Goal: Transaction & Acquisition: Purchase product/service

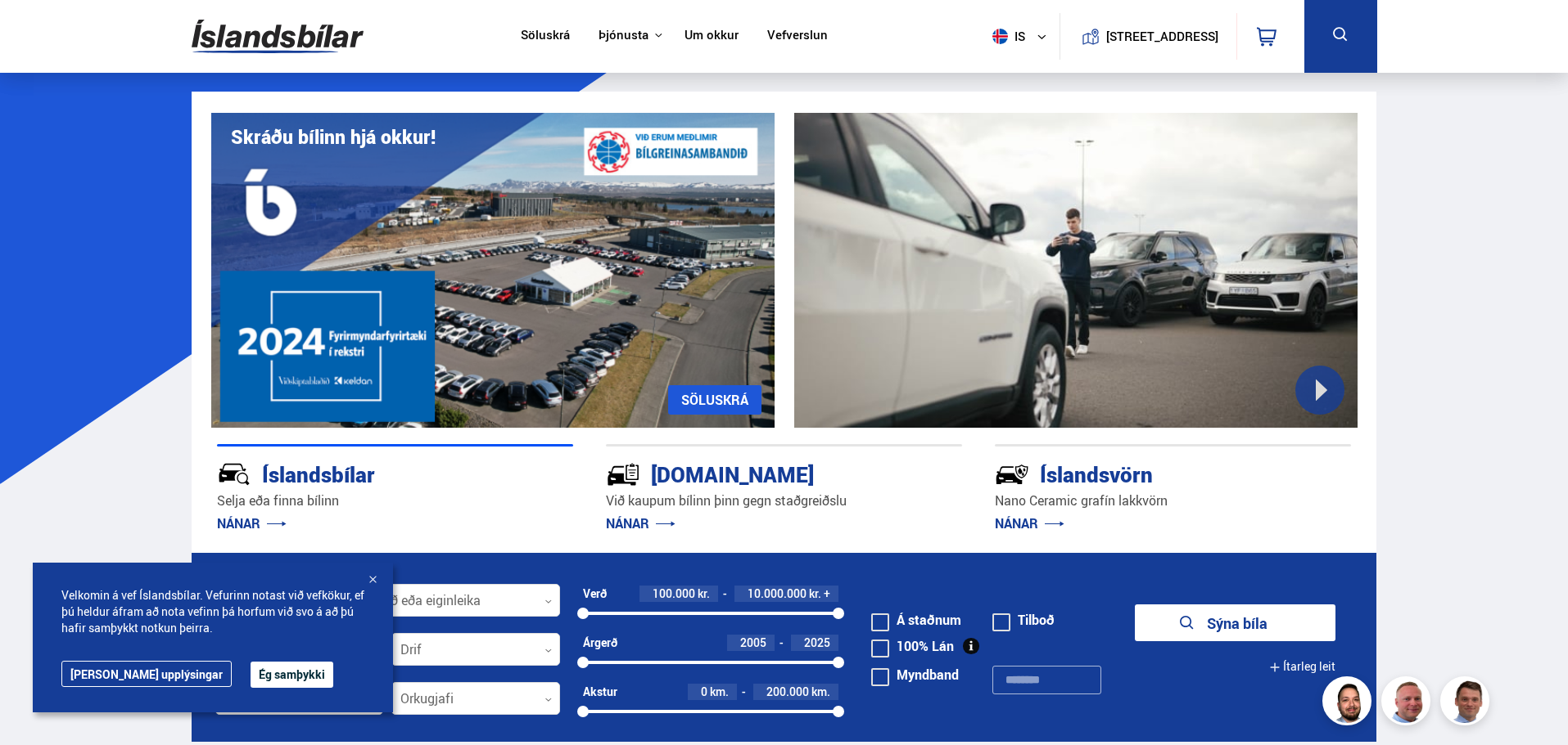
click at [251, 673] on button "Ég samþykki" at bounding box center [292, 674] width 82 height 26
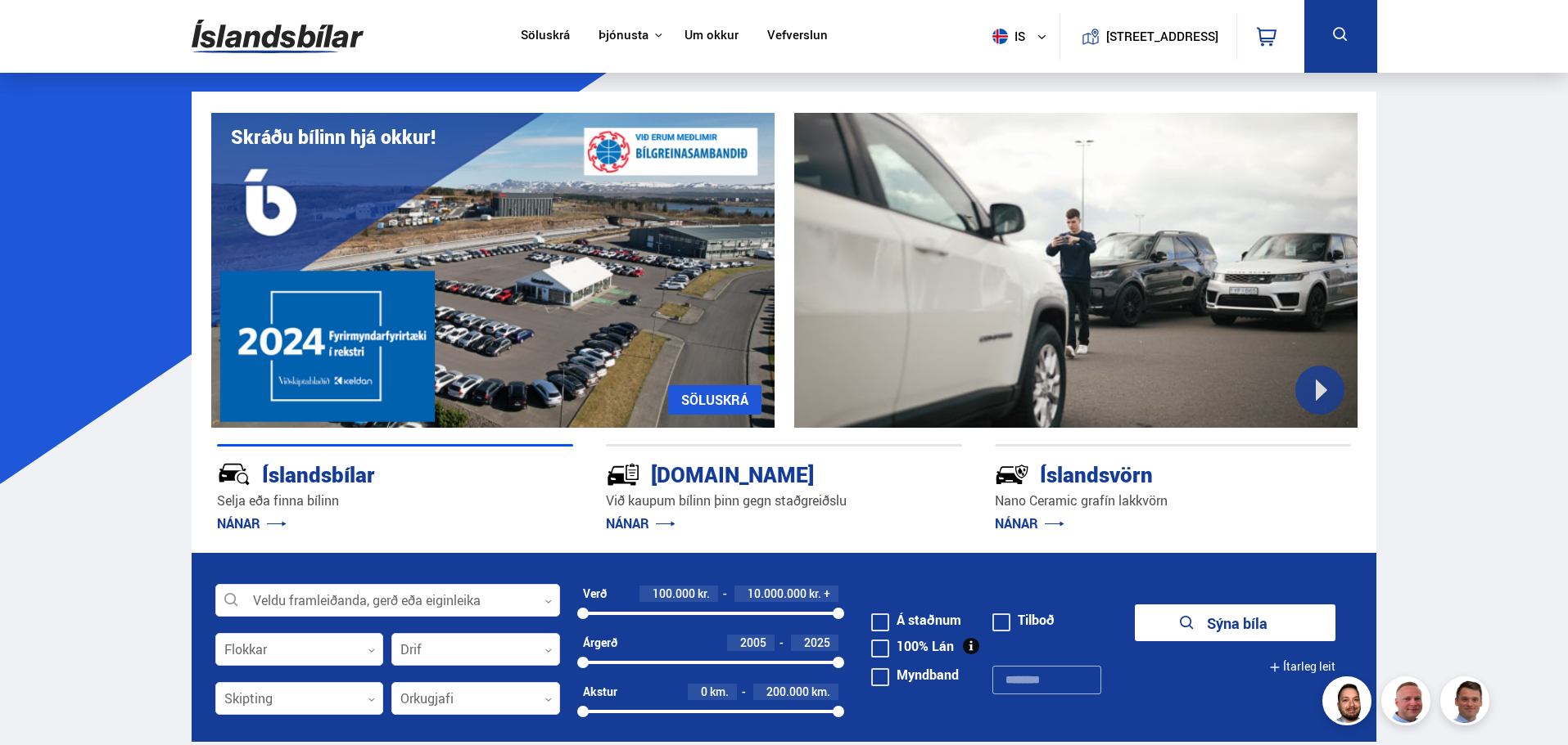
click at [428, 655] on div at bounding box center [476, 650] width 168 height 33
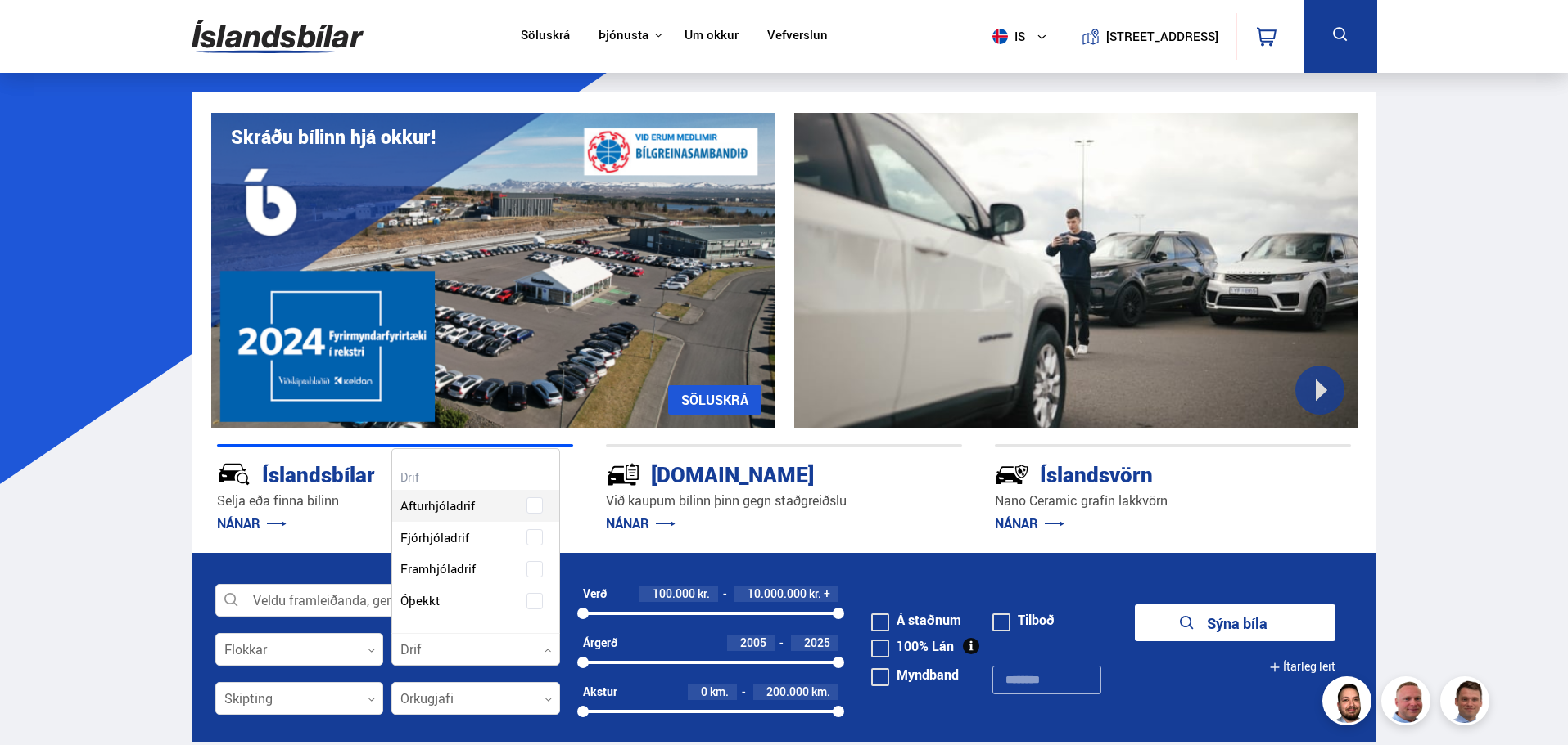
scroll to position [184, 166]
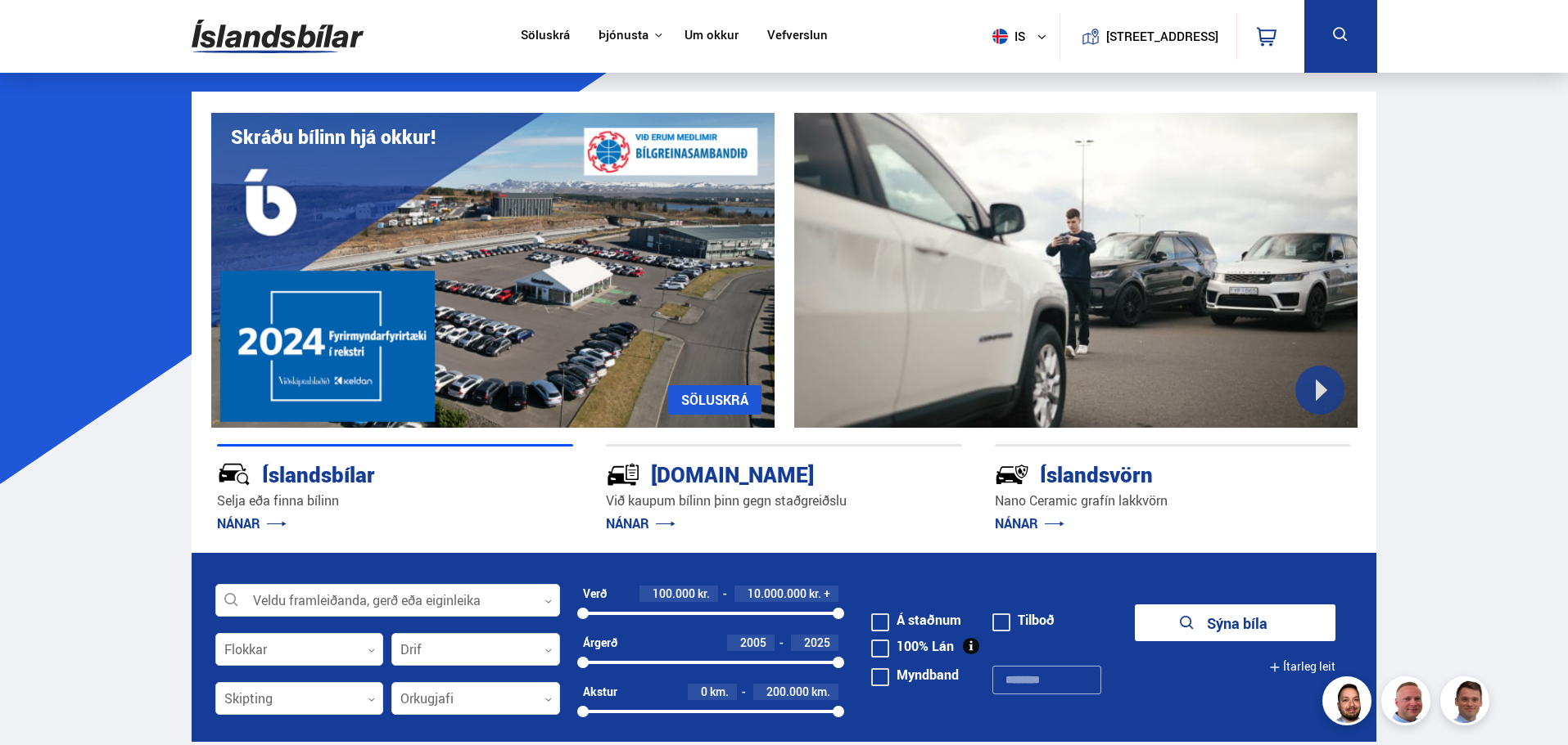
click at [429, 655] on div at bounding box center [476, 650] width 168 height 33
click at [340, 699] on div at bounding box center [299, 699] width 168 height 33
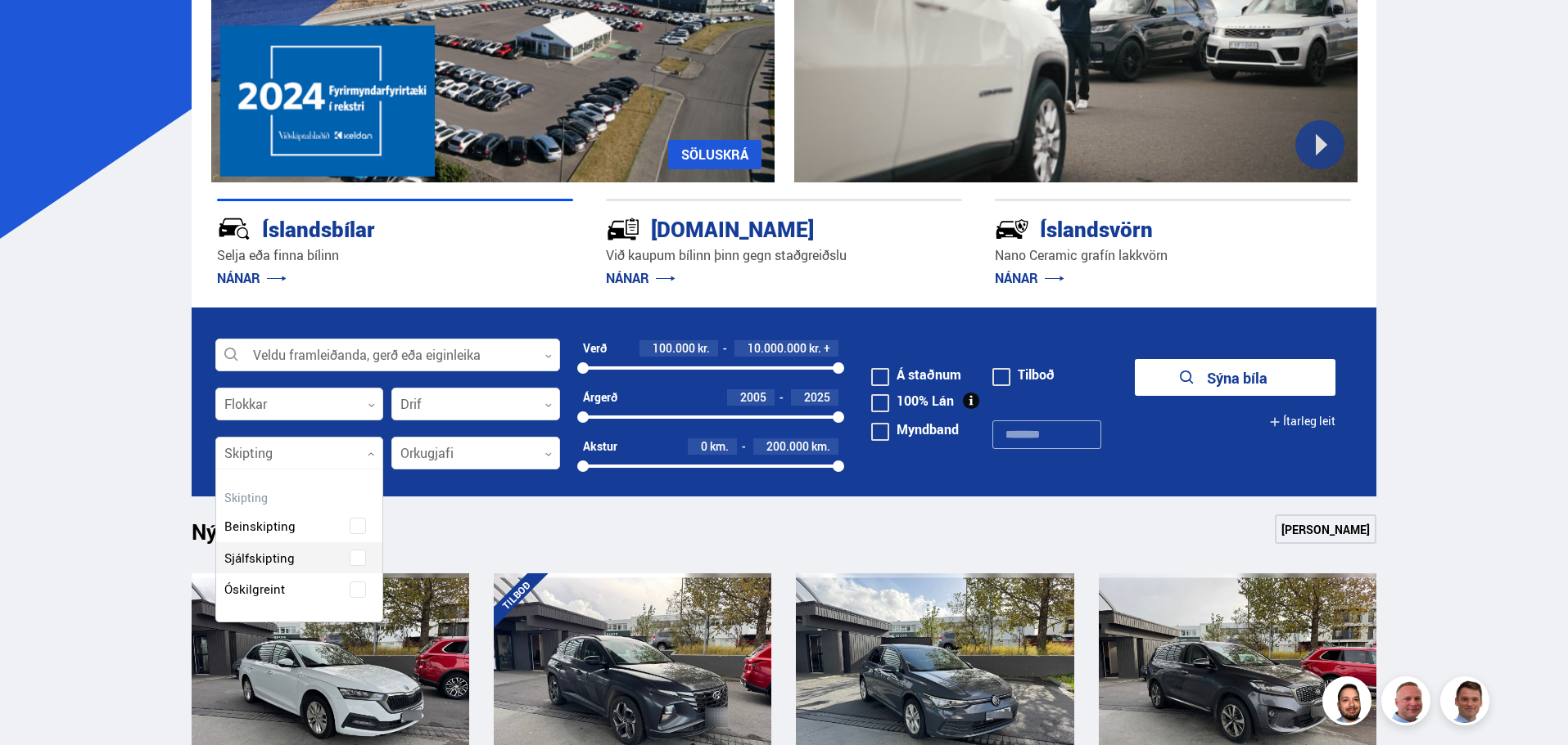
click at [268, 560] on div "Beinskipting Sjálfskipting Óskilgreint" at bounding box center [299, 545] width 167 height 119
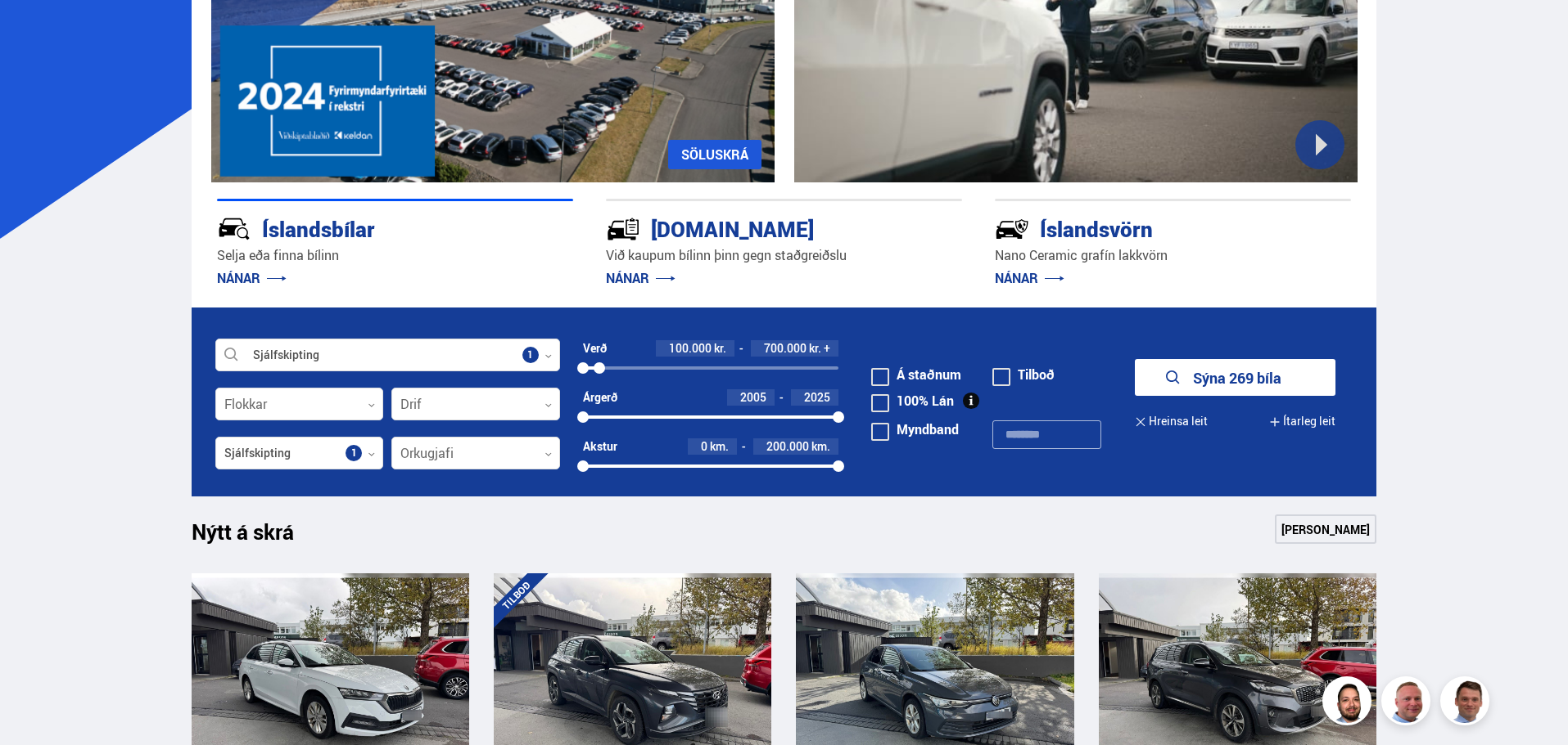
drag, startPoint x: 834, startPoint y: 369, endPoint x: 599, endPoint y: 453, distance: 249.6
click at [599, 453] on form "Sjálfskipting Veldu framleiðanda, gerð eða eiginleika 1 Flokkar 0 Drif 0 Verð 1…" at bounding box center [784, 402] width 1185 height 189
click at [1208, 393] on button "Sýna 1 bíla" at bounding box center [1235, 377] width 201 height 37
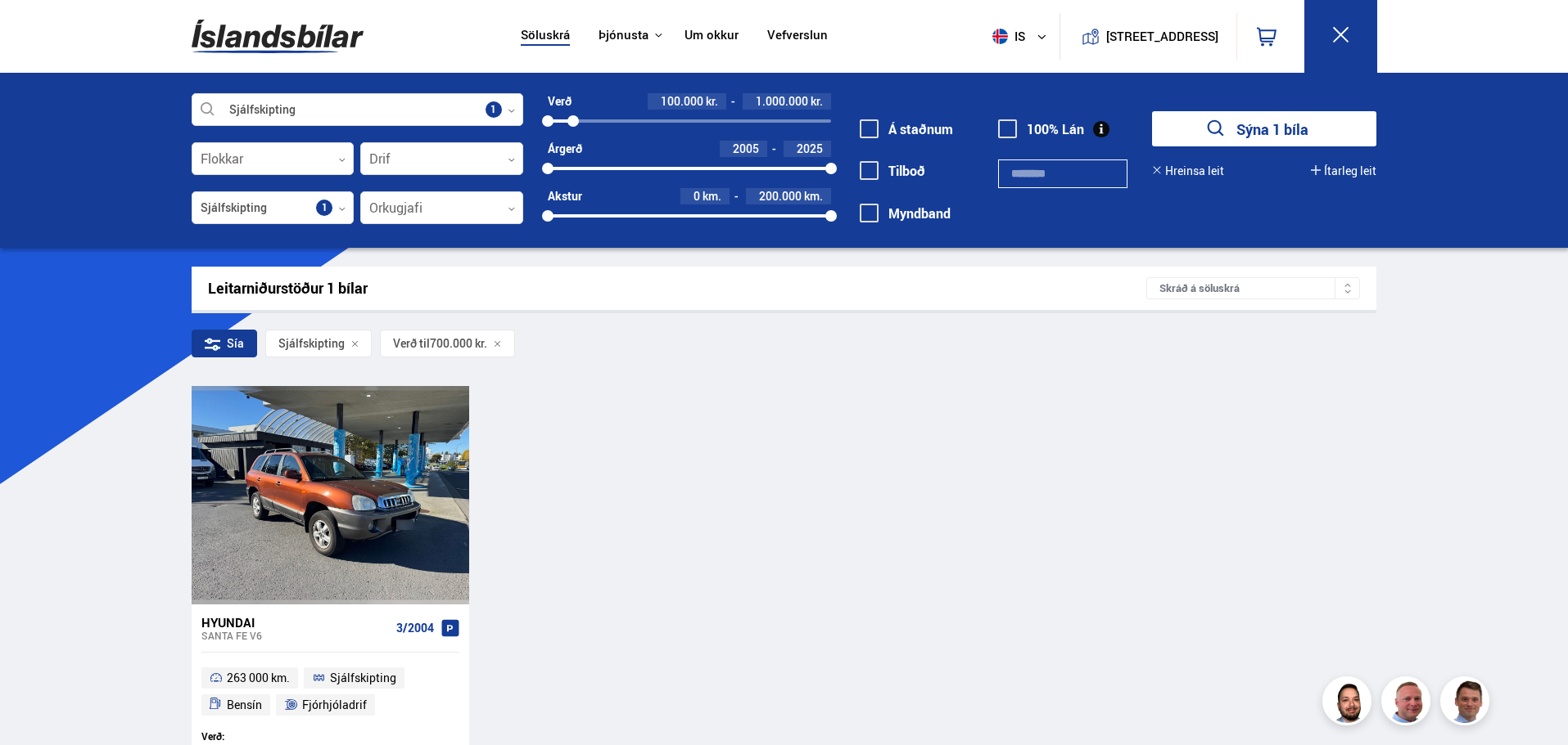
drag, startPoint x: 564, startPoint y: 116, endPoint x: 619, endPoint y: 123, distance: 55.4
click at [573, 125] on div at bounding box center [573, 121] width 12 height 12
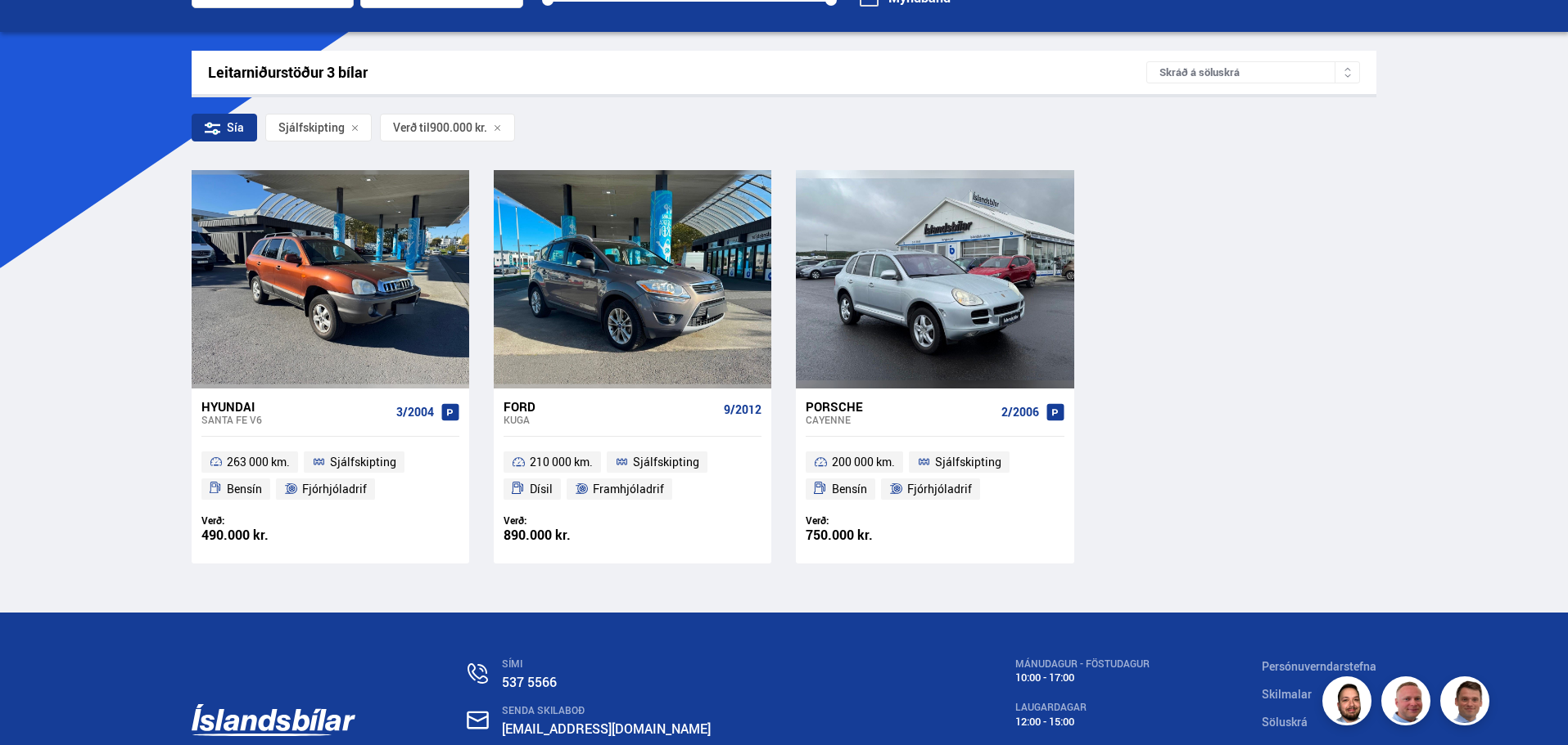
scroll to position [245, 0]
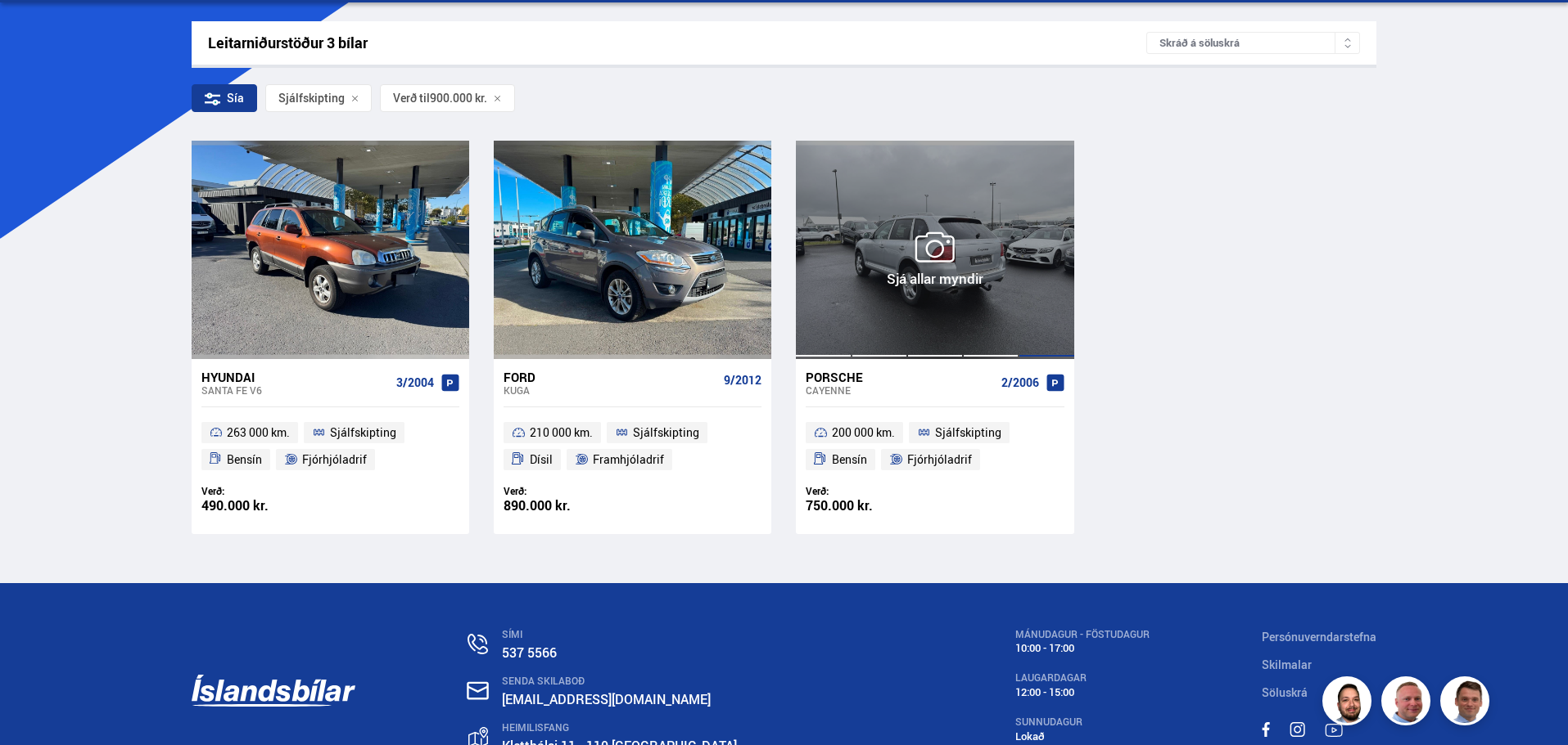
click at [986, 318] on div at bounding box center [990, 249] width 56 height 218
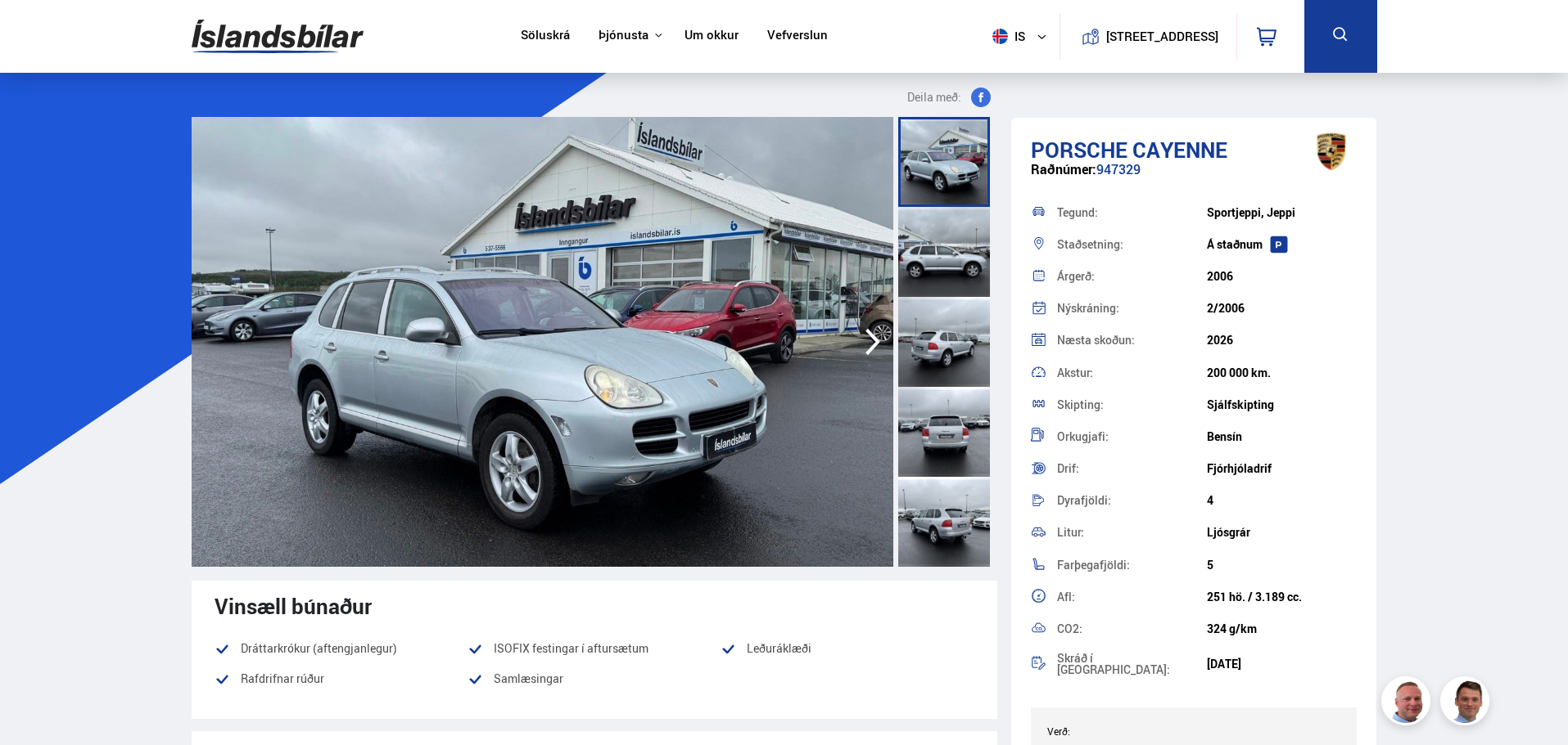
click at [531, 419] on img at bounding box center [542, 342] width 702 height 450
click at [711, 391] on img at bounding box center [542, 342] width 702 height 450
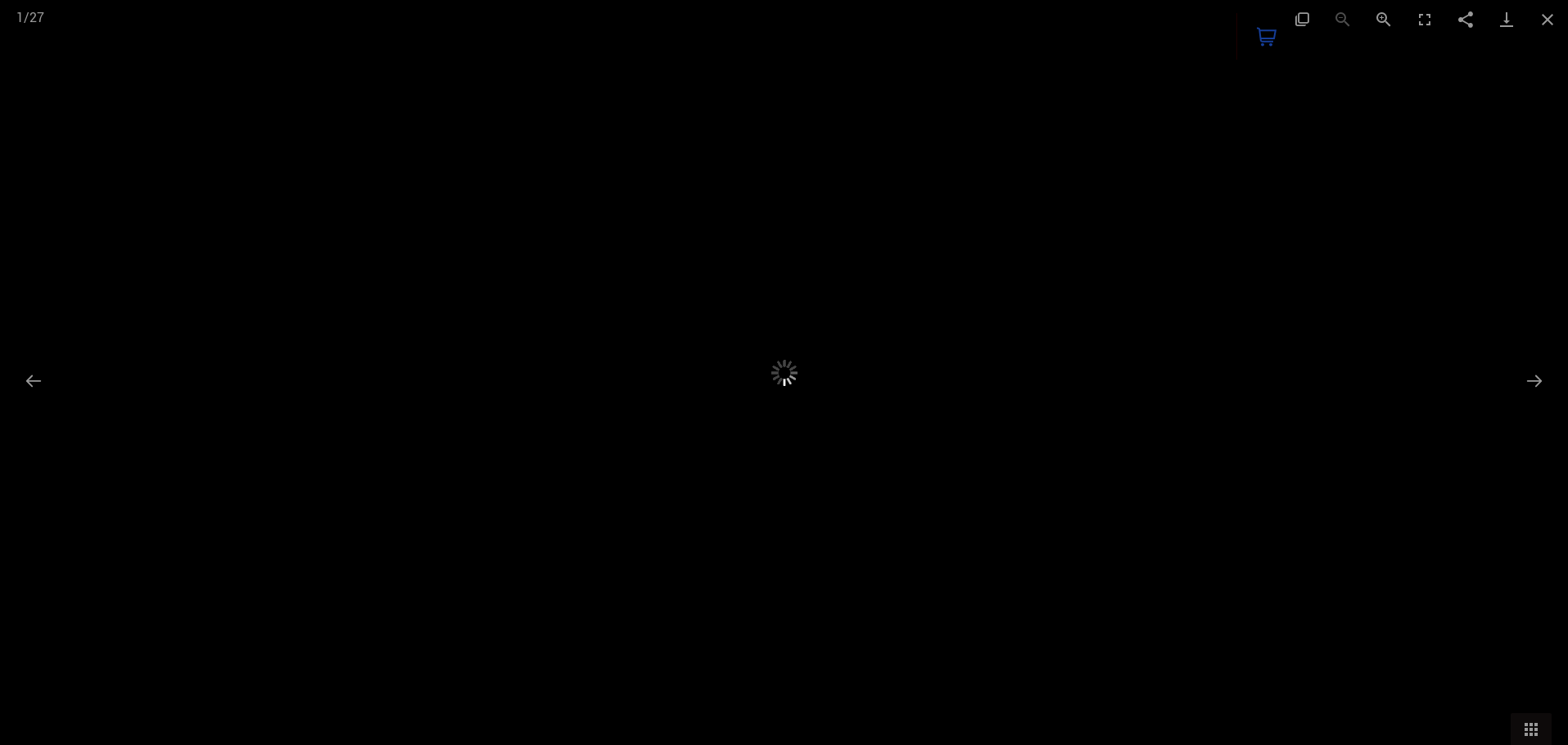
click at [711, 391] on img at bounding box center [784, 372] width 466 height 373
